Goal: Check status: Check status

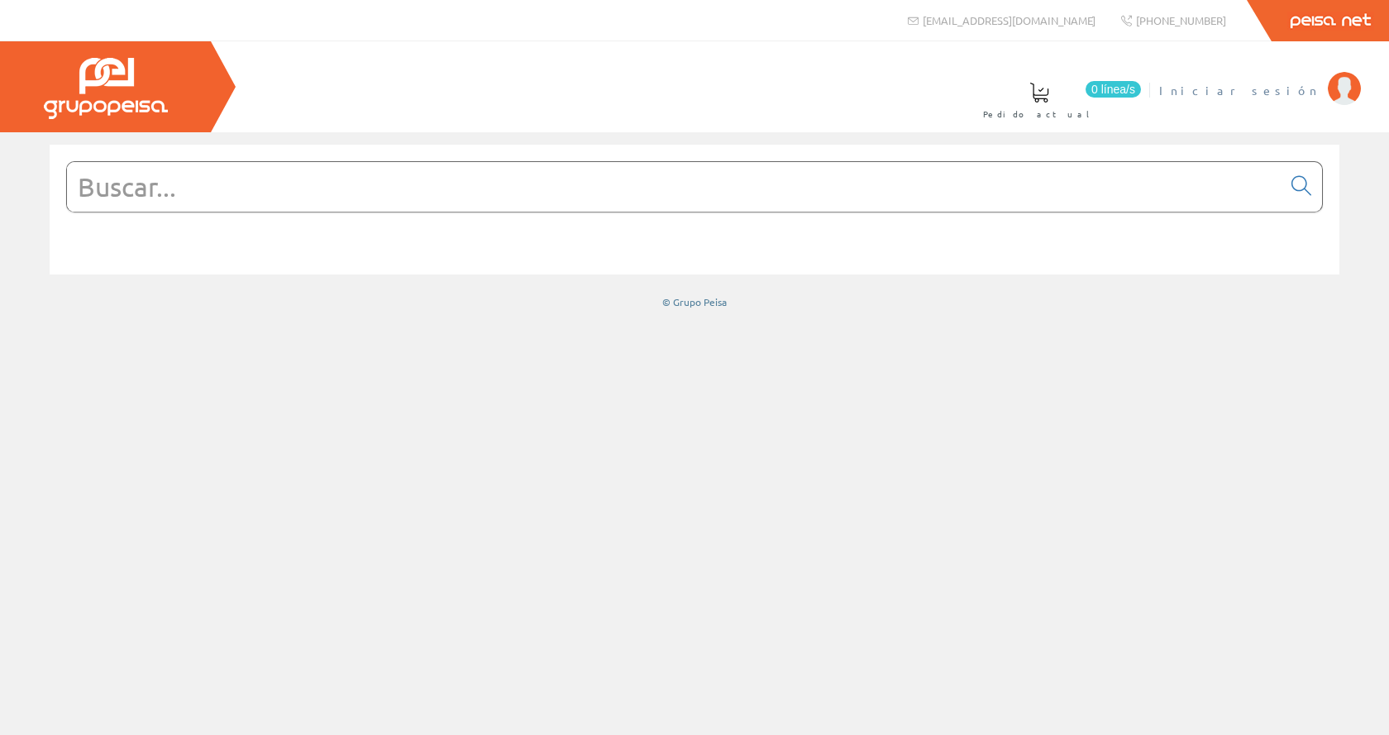
click at [1283, 91] on span "Iniciar sesión" at bounding box center [1239, 90] width 160 height 17
click at [1287, 82] on span "Inma Catalán" at bounding box center [1251, 90] width 136 height 17
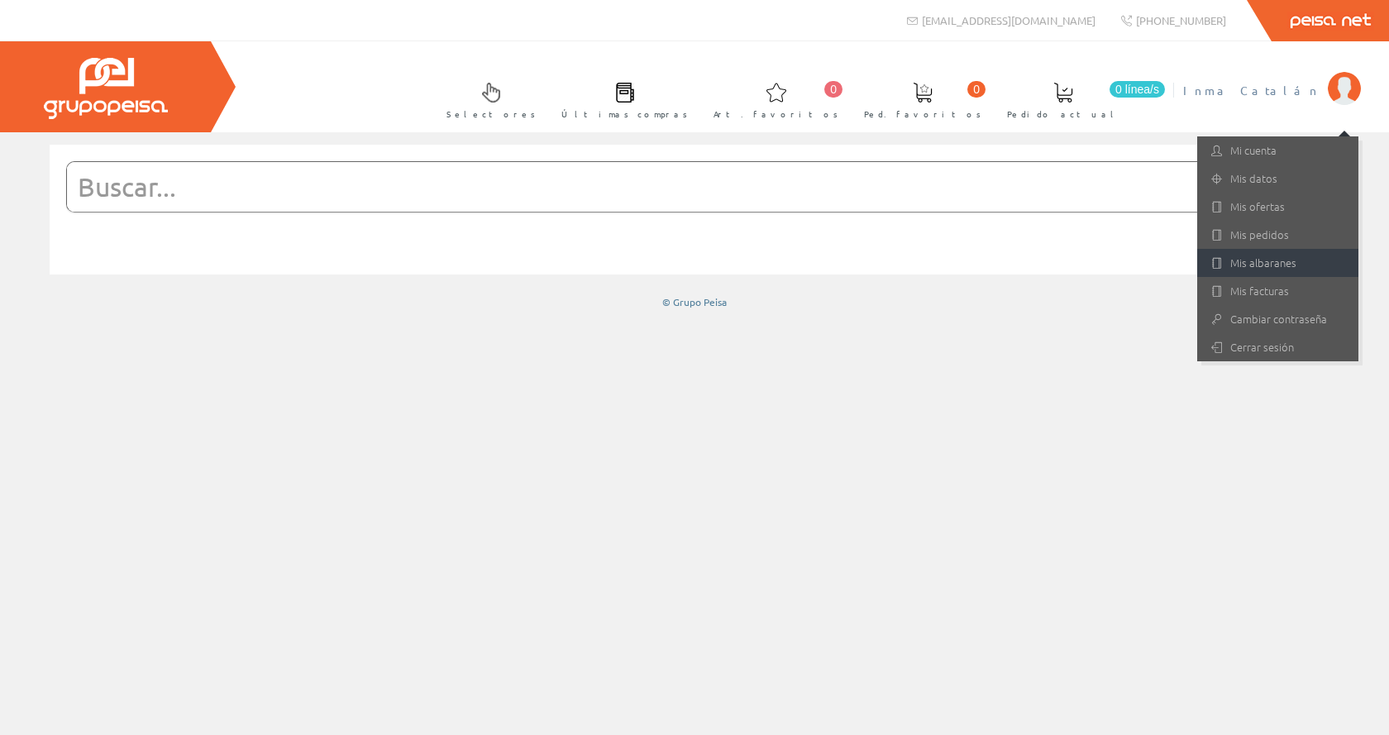
click at [1249, 264] on link "Mis albaranes" at bounding box center [1277, 263] width 161 height 28
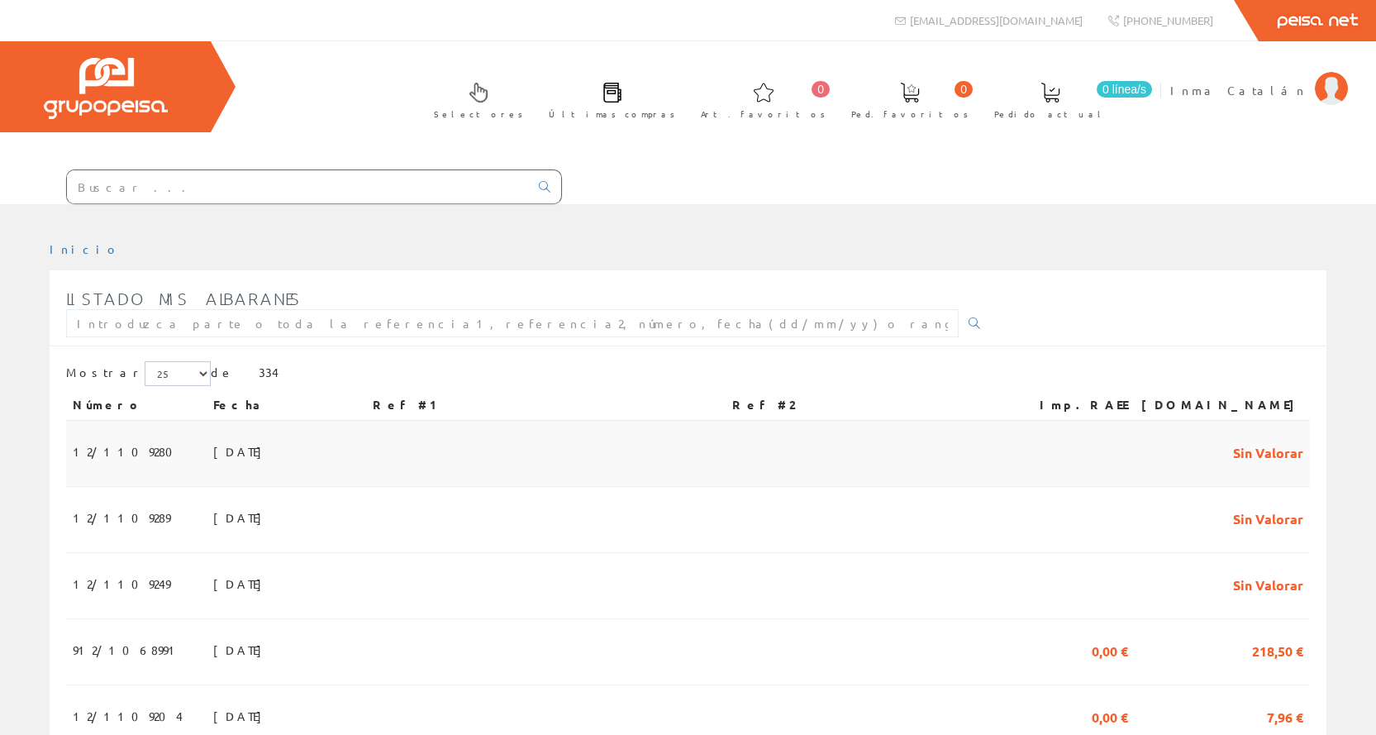
click at [213, 460] on span "20/08/2025" at bounding box center [241, 451] width 57 height 28
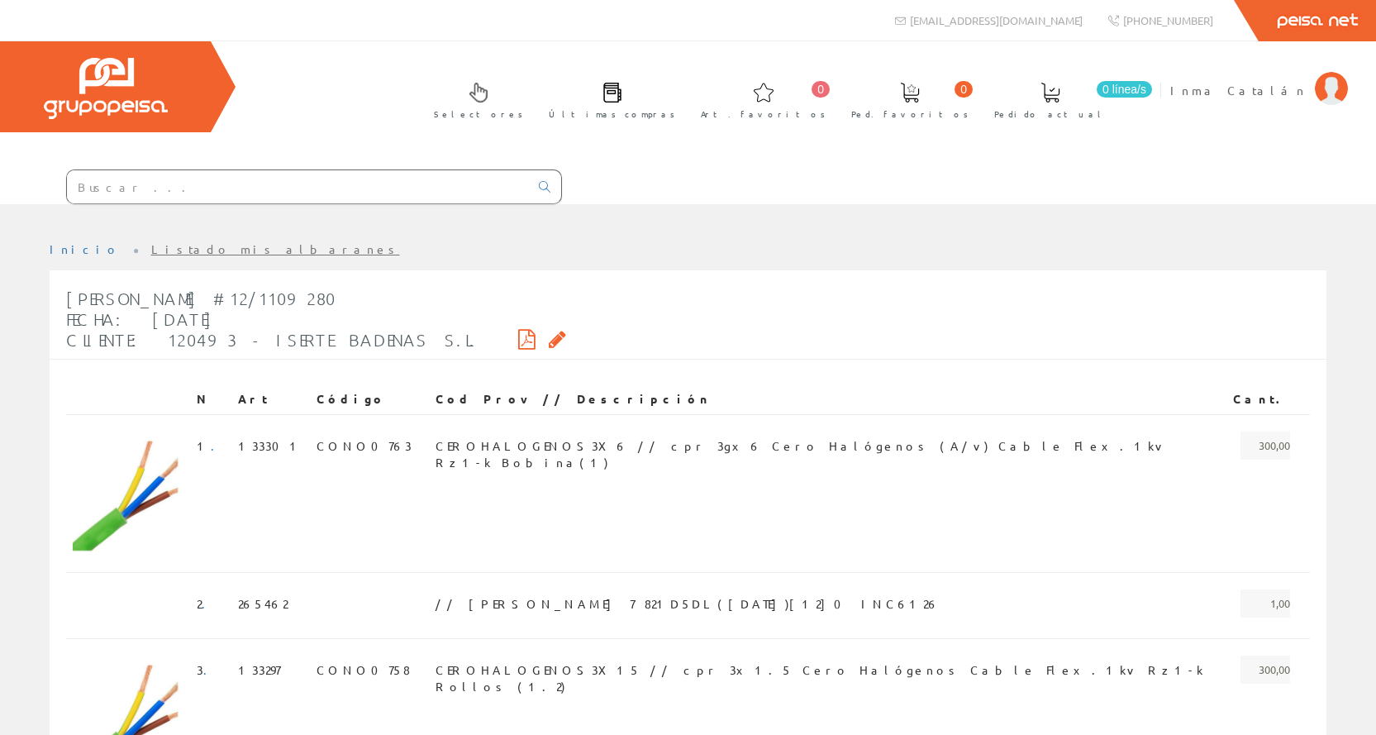
click at [518, 333] on icon at bounding box center [526, 339] width 17 height 12
